Goal: Task Accomplishment & Management: Use online tool/utility

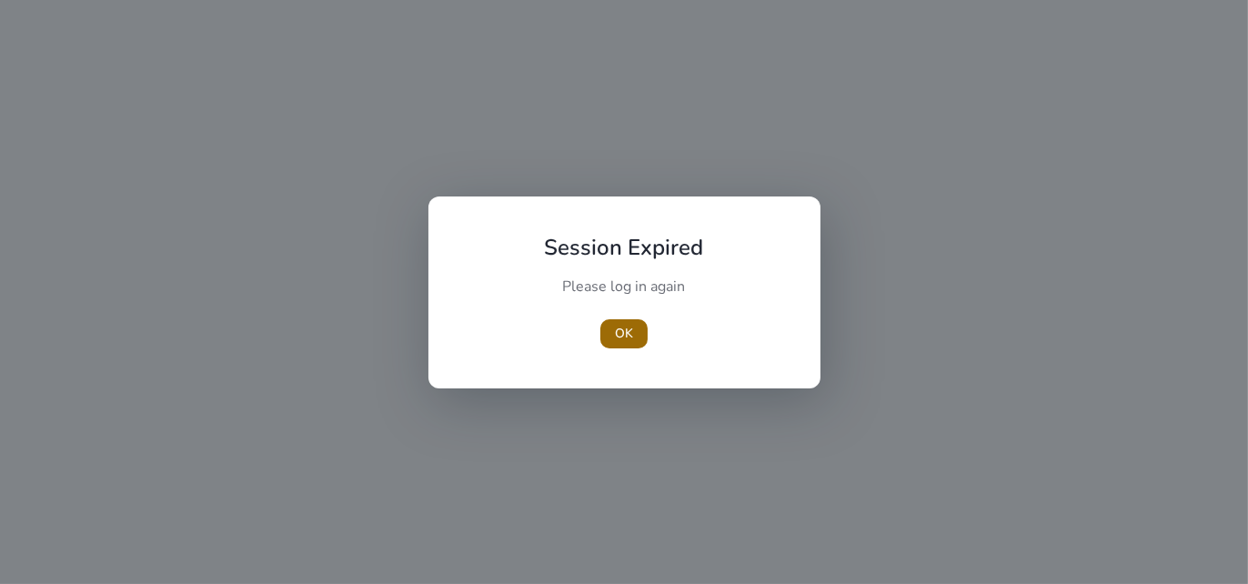
click at [622, 336] on span "OK" at bounding box center [624, 333] width 18 height 19
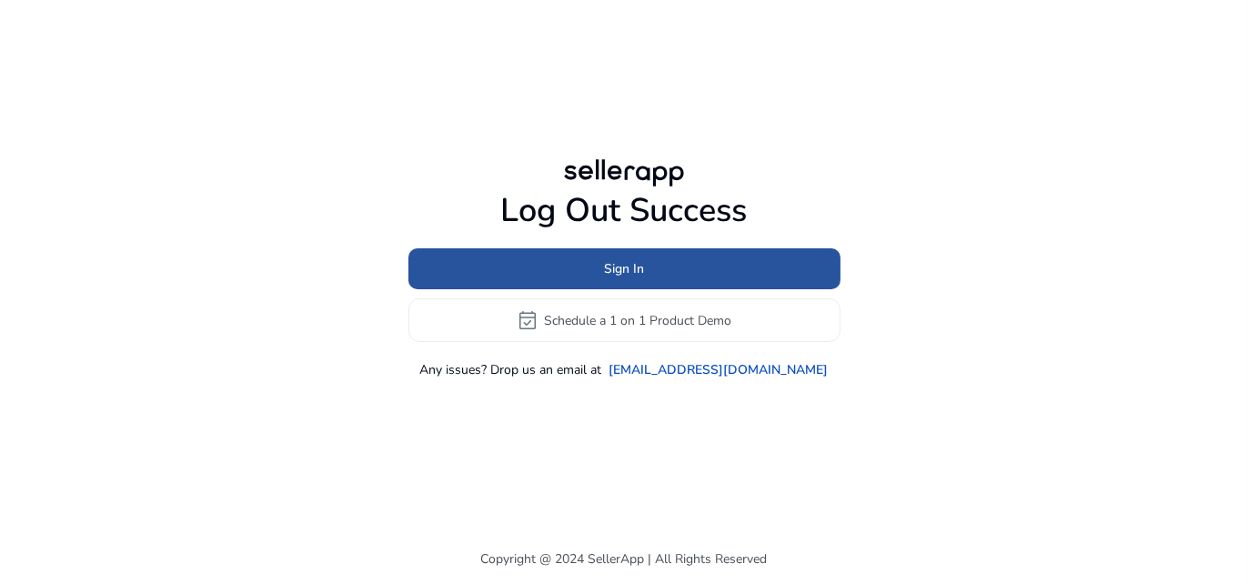
click at [617, 273] on span "Sign In" at bounding box center [624, 268] width 40 height 19
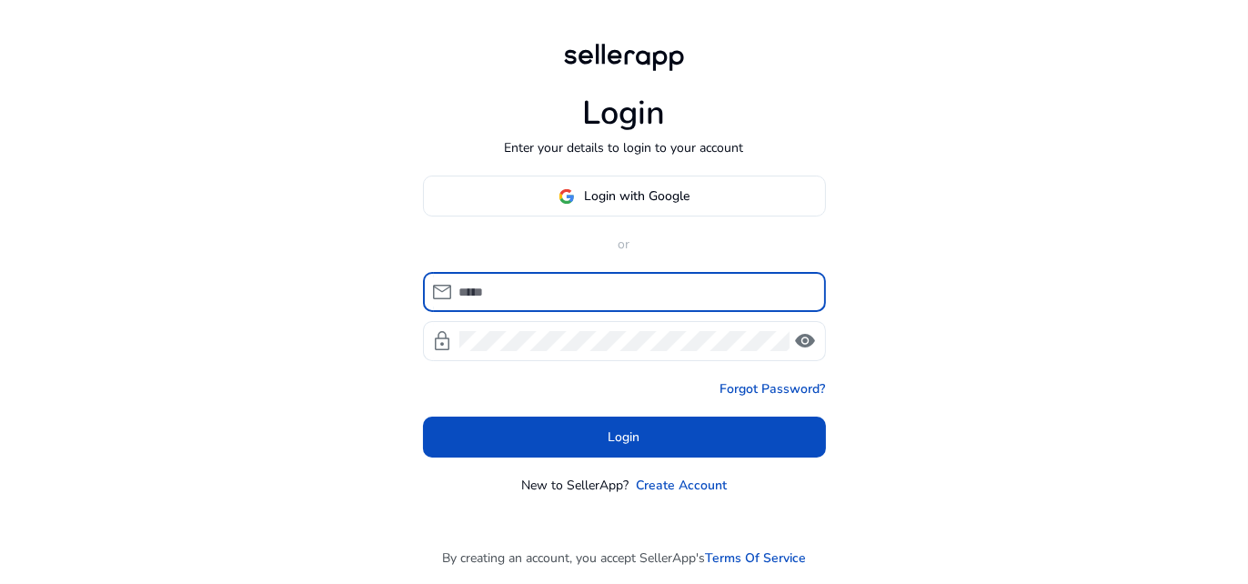
click at [479, 294] on input at bounding box center [635, 292] width 352 height 20
type input "**********"
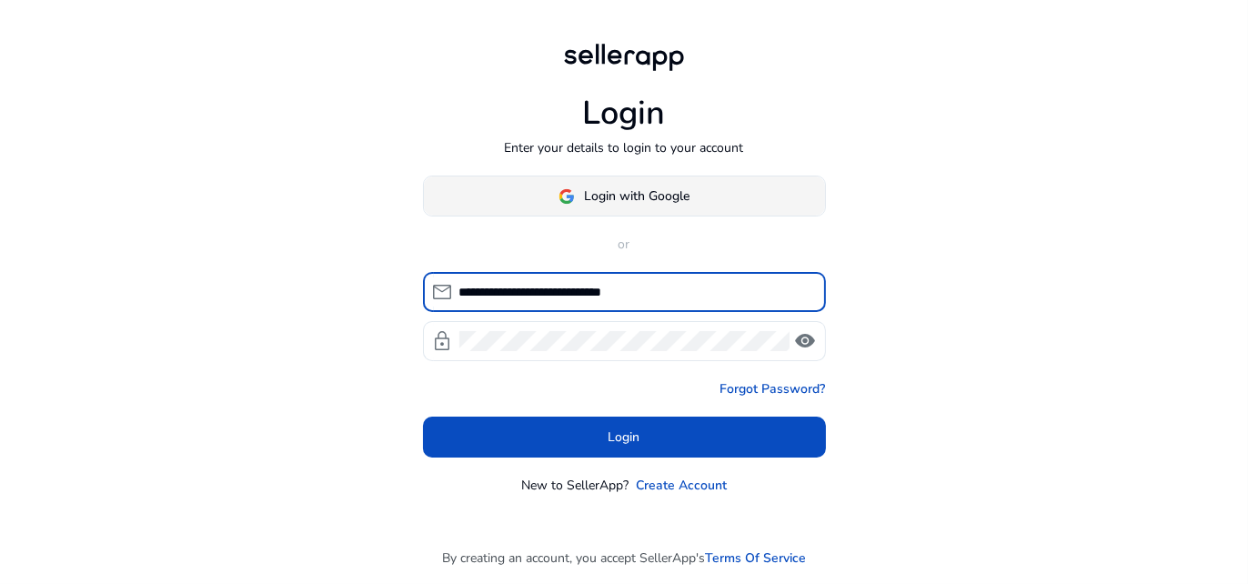
click at [606, 193] on span "Login with Google" at bounding box center [636, 195] width 105 height 19
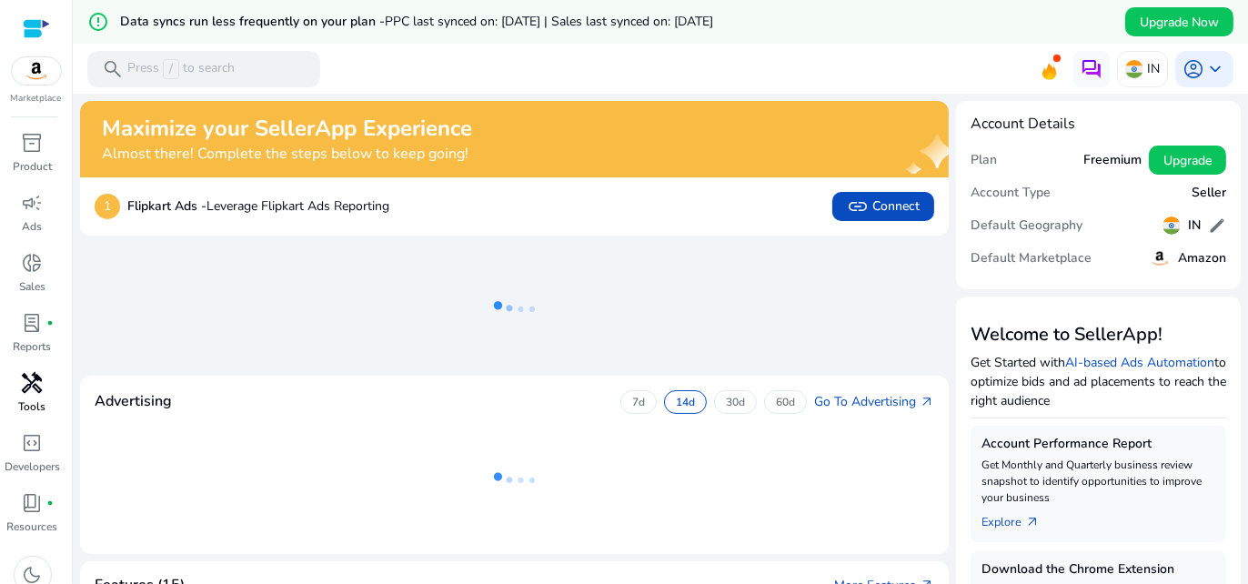
click at [22, 396] on link "handyman Tools" at bounding box center [32, 398] width 65 height 60
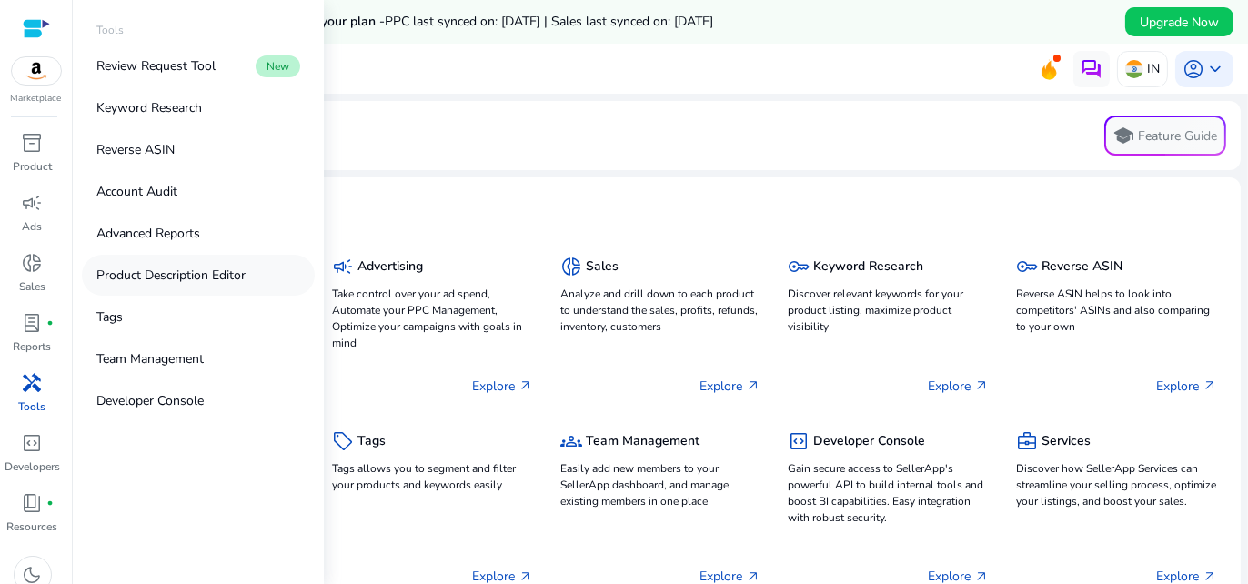
click at [217, 289] on link "Product Description Editor" at bounding box center [198, 275] width 233 height 41
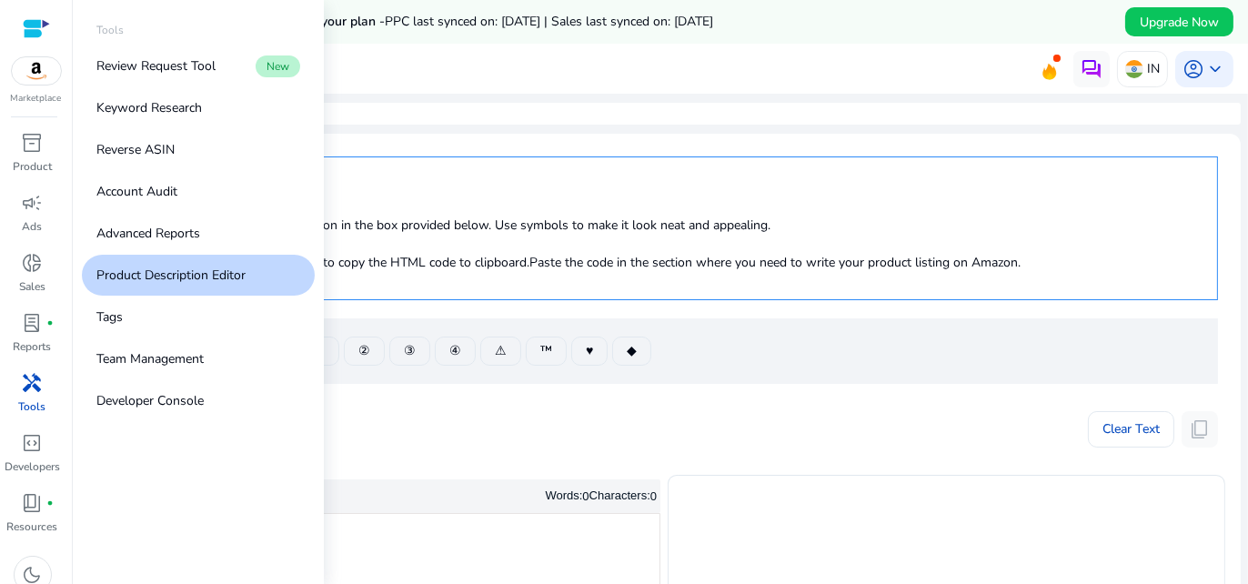
click at [222, 282] on p "Product Description Editor" at bounding box center [170, 275] width 149 height 19
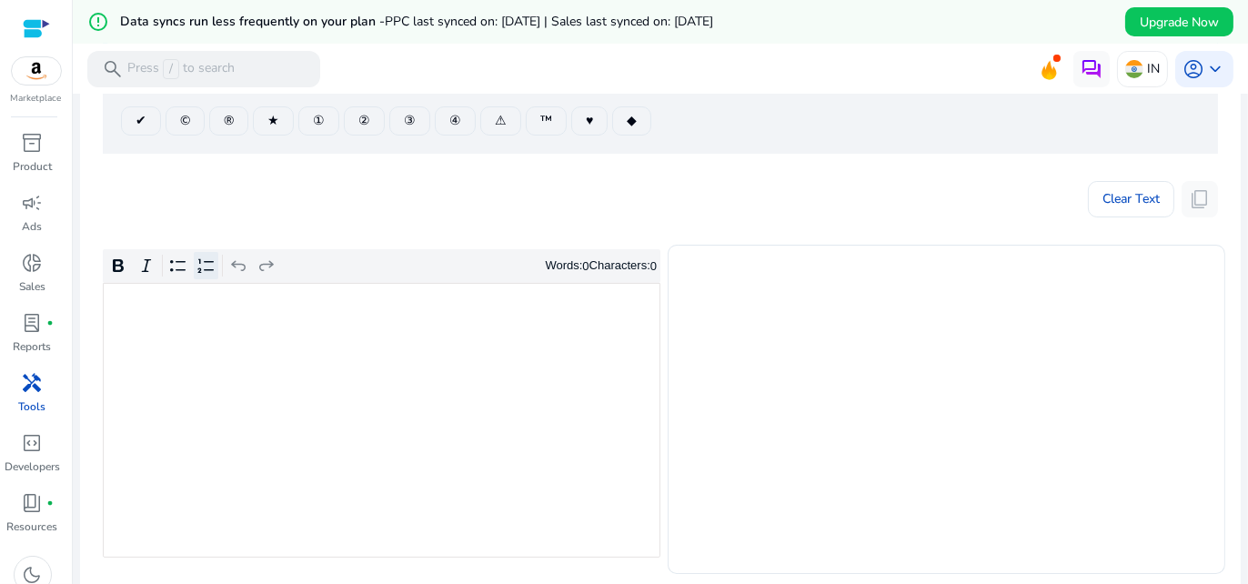
scroll to position [182, 0]
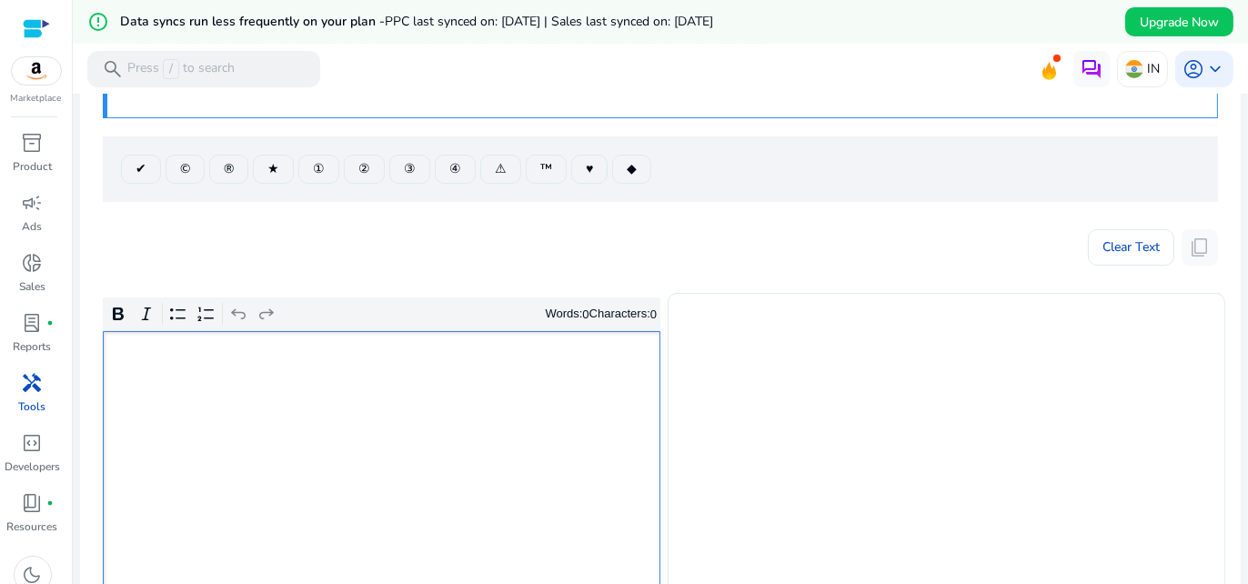
click at [168, 382] on div "Rich Text Editor. Editing area: main. Press Alt+0 for help." at bounding box center [381, 468] width 557 height 275
type textarea "**********"
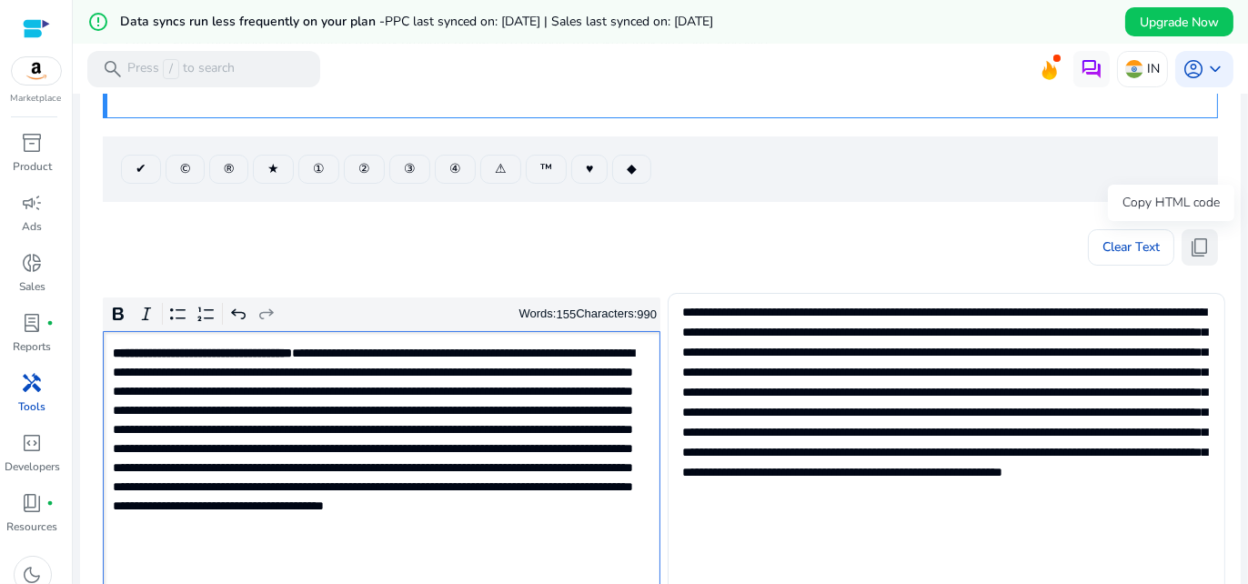
click at [1195, 252] on span "content_copy" at bounding box center [1199, 247] width 22 height 22
